Goal: Information Seeking & Learning: Check status

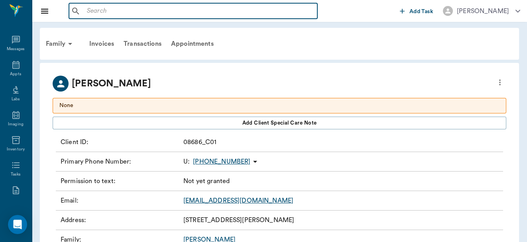
click at [139, 10] on input "text" at bounding box center [199, 11] width 230 height 11
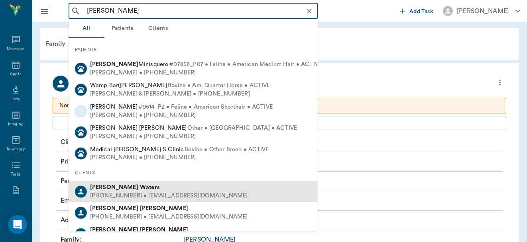
click at [140, 190] on b "Waters" at bounding box center [150, 187] width 20 height 6
type input "[PERSON_NAME]"
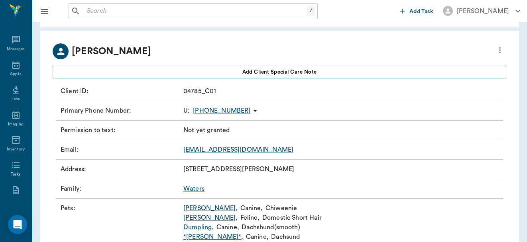
scroll to position [147, 0]
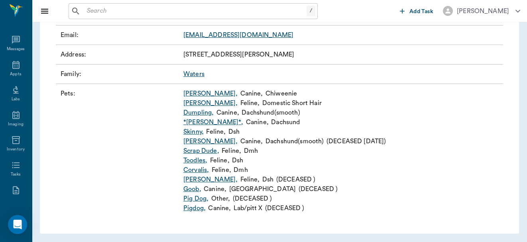
click at [200, 111] on link "Dumpling ," at bounding box center [198, 113] width 30 height 10
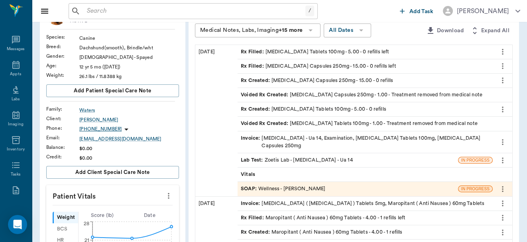
scroll to position [72, 0]
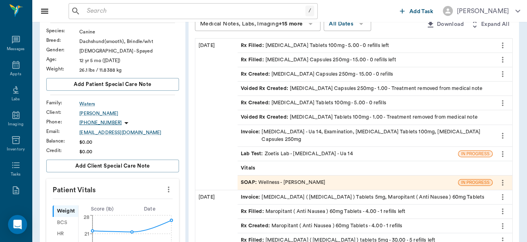
click at [297, 179] on div "SOAP : Wellness - [PERSON_NAME]" at bounding box center [283, 183] width 84 height 8
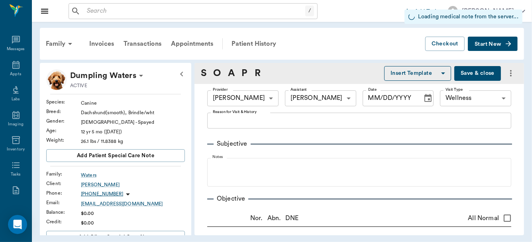
type input "63ec2f075fda476ae8351a4d"
type input "642ef10e332a41444de2bad1"
type input "65d2be4f46e3a538d89b8c14"
radio input "true"
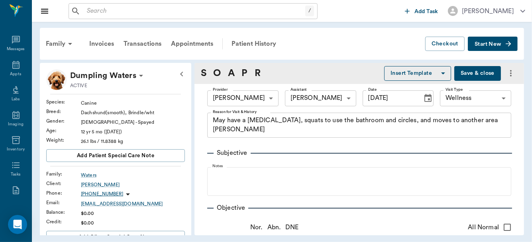
type input "[DATE]"
type textarea "May have a [MEDICAL_DATA], squats to use the bathroom and circles, and moves to…"
type textarea "Bladder wall thickened and slightly scalloped"
type textarea "SG - 1.023, Cyto: few WBCs, no crystals"
type input "1.00"
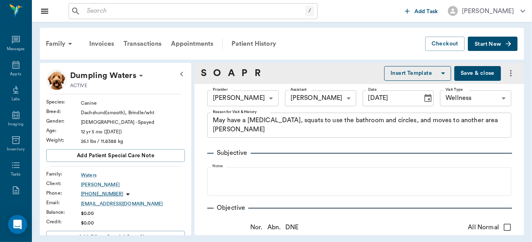
type input "5.00"
type input "0"
type textarea "Give 1/2 tablet daily"
type input "15.00"
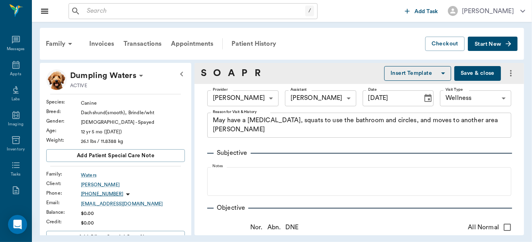
type input "0"
type textarea "GIVE 1 CAPSULE TWICE DAILY UNTIL GONE"
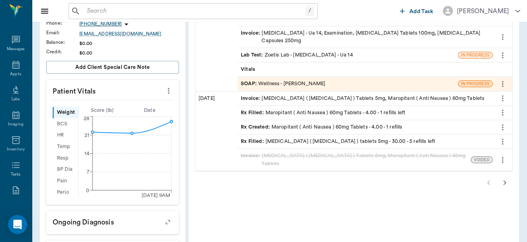
scroll to position [174, 0]
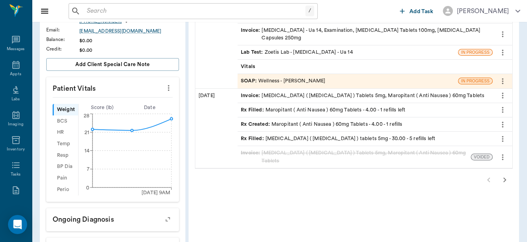
click at [504, 175] on icon "button" at bounding box center [504, 180] width 10 height 10
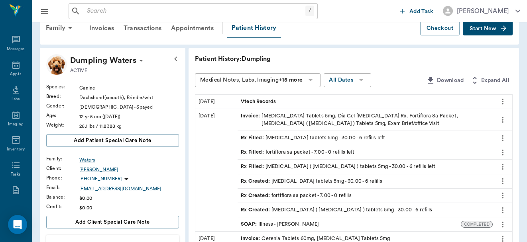
scroll to position [158, 0]
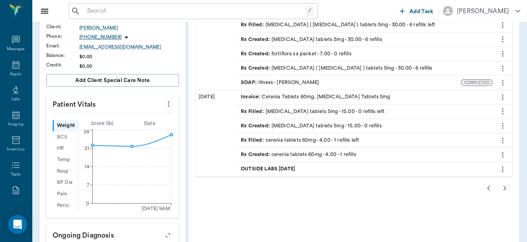
click at [487, 184] on icon "button" at bounding box center [489, 189] width 10 height 10
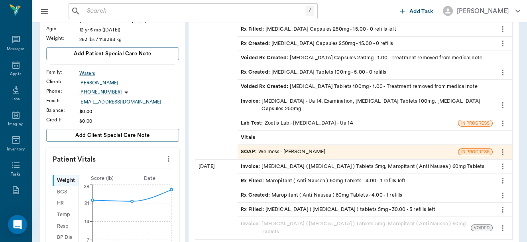
scroll to position [43, 0]
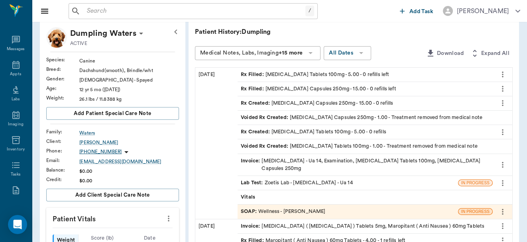
click at [318, 73] on div "Rx Filled : [MEDICAL_DATA] Tablets 100mg - 5.00 - 0 refills left" at bounding box center [315, 75] width 148 height 8
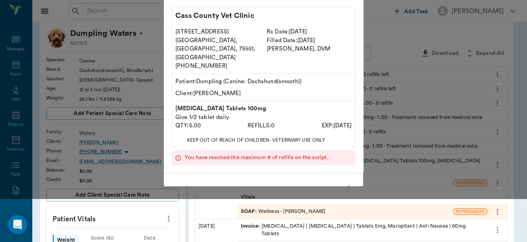
scroll to position [0, 0]
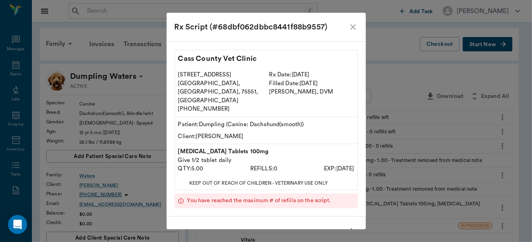
click at [352, 26] on icon "close" at bounding box center [353, 27] width 10 height 10
